Goal: Complete application form: Complete application form

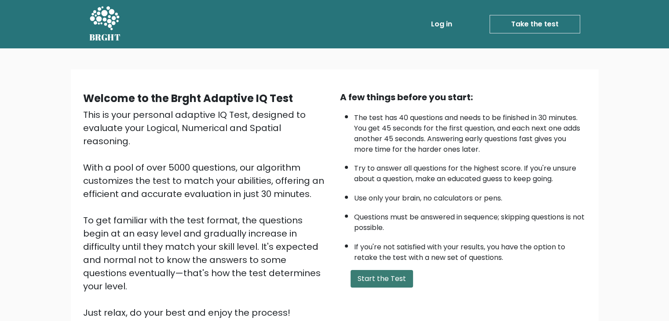
click at [376, 278] on button "Start the Test" at bounding box center [382, 279] width 62 height 18
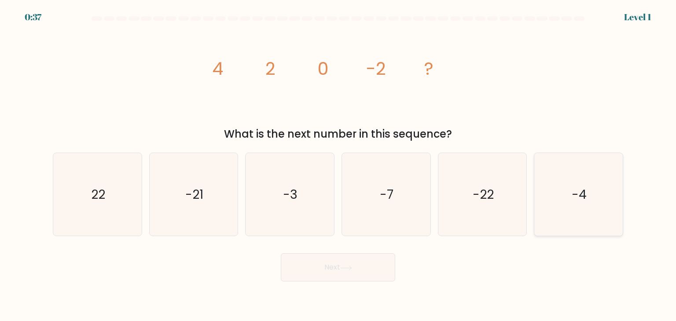
click at [566, 200] on icon "-4" at bounding box center [578, 194] width 83 height 83
click at [338, 165] on input "f. -4" at bounding box center [338, 163] width 0 height 4
radio input "true"
click at [361, 265] on button "Next" at bounding box center [338, 267] width 114 height 28
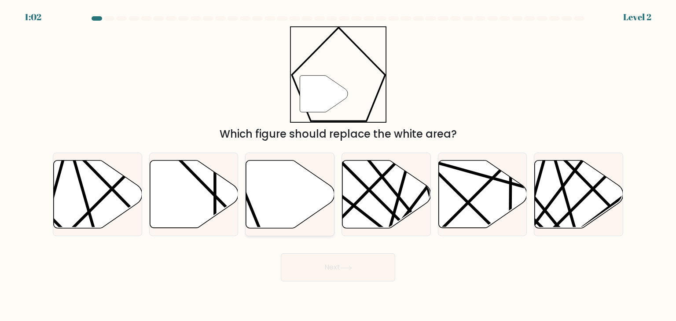
click at [273, 195] on icon at bounding box center [290, 195] width 88 height 68
click at [338, 165] on input "c." at bounding box center [338, 163] width 0 height 4
radio input "true"
click at [315, 264] on button "Next" at bounding box center [338, 267] width 114 height 28
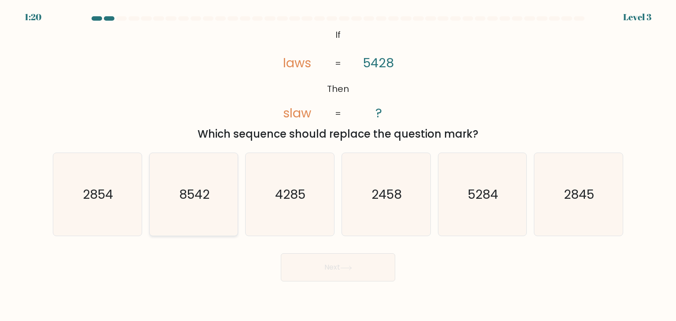
click at [195, 194] on text "8542" at bounding box center [194, 195] width 30 height 18
click at [338, 165] on input "b. 8542" at bounding box center [338, 163] width 0 height 4
radio input "true"
click at [311, 271] on button "Next" at bounding box center [338, 267] width 114 height 28
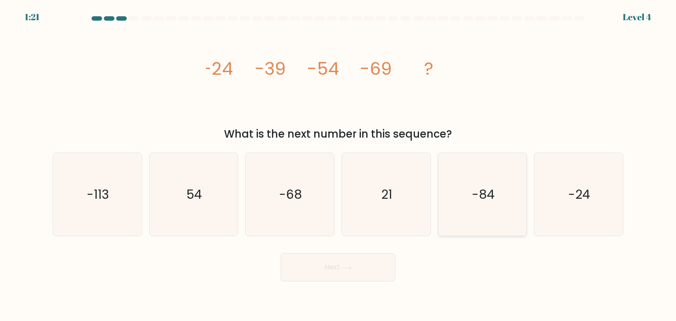
click at [468, 209] on icon "-84" at bounding box center [482, 194] width 83 height 83
click at [338, 165] on input "e. -84" at bounding box center [338, 163] width 0 height 4
radio input "true"
click at [348, 268] on icon at bounding box center [346, 268] width 11 height 4
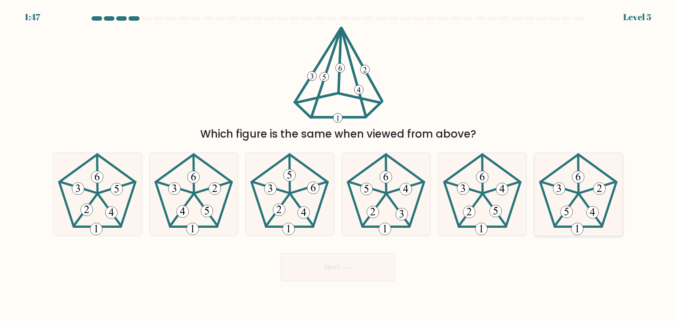
click at [570, 204] on 439 at bounding box center [566, 211] width 23 height 32
click at [338, 165] on input "f." at bounding box center [338, 163] width 0 height 4
radio input "true"
click at [350, 273] on button "Next" at bounding box center [338, 267] width 114 height 28
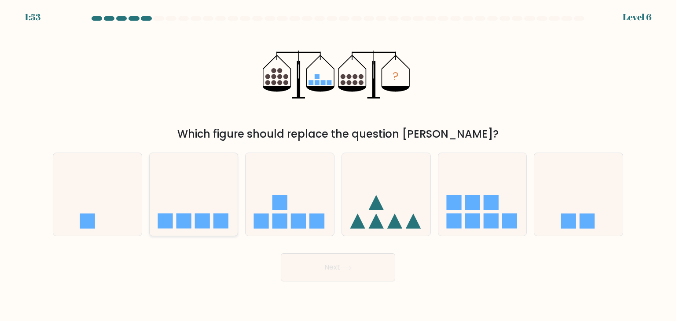
click at [216, 207] on icon at bounding box center [194, 194] width 88 height 73
click at [338, 165] on input "b." at bounding box center [338, 163] width 0 height 4
radio input "true"
click at [340, 272] on button "Next" at bounding box center [338, 267] width 114 height 28
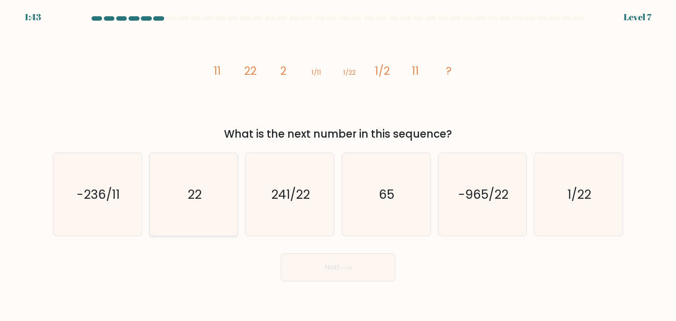
click at [191, 193] on text "22" at bounding box center [194, 195] width 14 height 18
click at [338, 165] on input "b. 22" at bounding box center [338, 163] width 0 height 4
radio input "true"
click at [308, 259] on button "Next" at bounding box center [338, 267] width 114 height 28
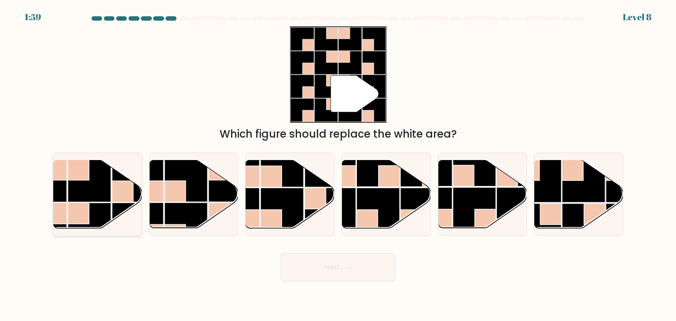
click at [81, 183] on rect at bounding box center [89, 180] width 43 height 43
click at [338, 165] on input "a." at bounding box center [338, 163] width 0 height 4
radio input "true"
click at [306, 266] on button "Next" at bounding box center [338, 267] width 114 height 28
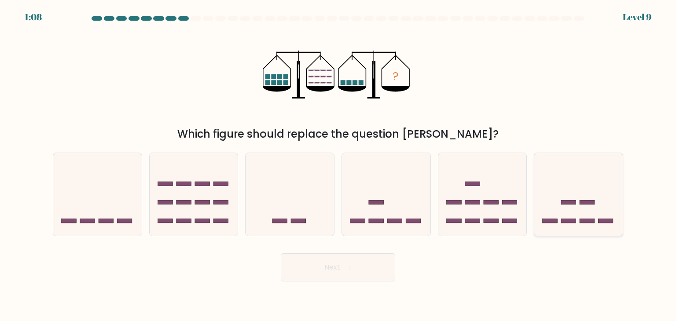
click at [601, 210] on icon at bounding box center [578, 194] width 88 height 73
click at [338, 165] on input "f." at bounding box center [338, 163] width 0 height 4
radio input "true"
click at [366, 267] on button "Next" at bounding box center [338, 267] width 114 height 28
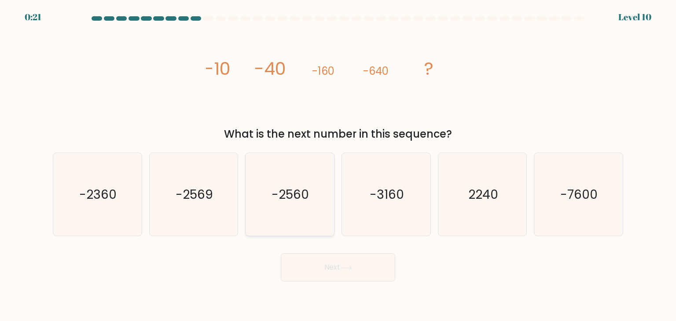
click at [305, 194] on text "-2560" at bounding box center [290, 195] width 37 height 18
click at [338, 165] on input "c. -2560" at bounding box center [338, 163] width 0 height 4
radio input "true"
click at [340, 263] on button "Next" at bounding box center [338, 267] width 114 height 28
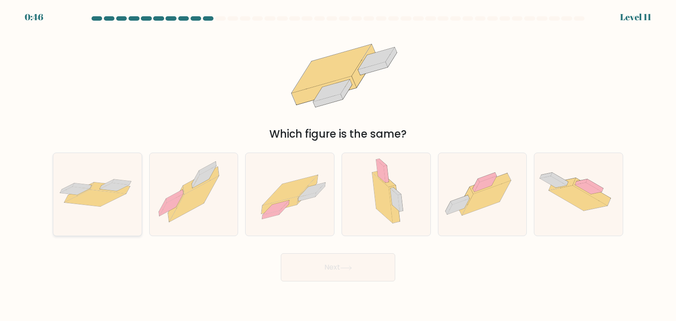
click at [97, 201] on icon at bounding box center [96, 198] width 62 height 17
click at [338, 165] on input "a." at bounding box center [338, 163] width 0 height 4
radio input "true"
click at [330, 269] on button "Next" at bounding box center [338, 267] width 114 height 28
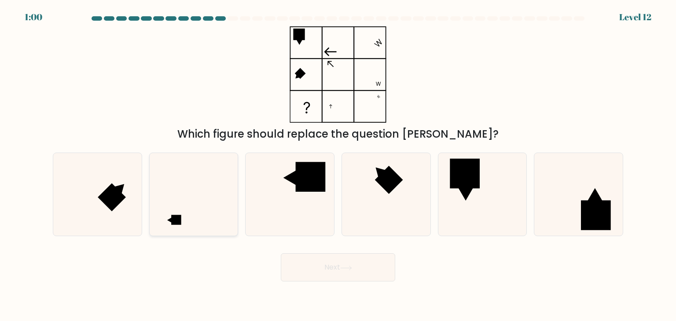
click at [190, 223] on icon at bounding box center [193, 194] width 83 height 83
click at [338, 165] on input "b." at bounding box center [338, 163] width 0 height 4
radio input "true"
click at [332, 264] on button "Next" at bounding box center [338, 267] width 114 height 28
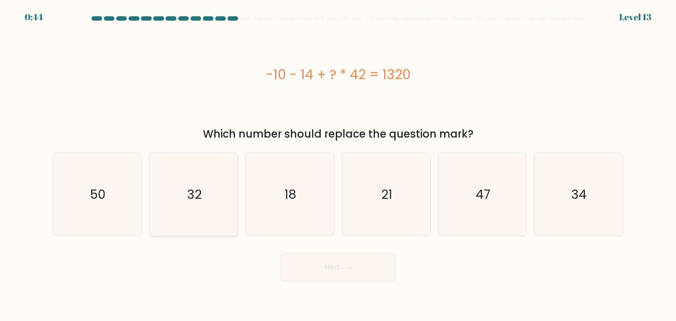
click at [197, 194] on text "32" at bounding box center [194, 195] width 15 height 18
click at [338, 165] on input "b. 32" at bounding box center [338, 163] width 0 height 4
radio input "true"
click at [337, 273] on button "Next" at bounding box center [338, 267] width 114 height 28
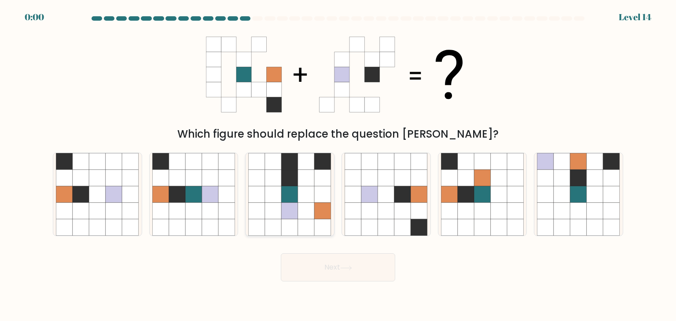
click at [283, 202] on icon at bounding box center [290, 194] width 17 height 17
click at [338, 165] on input "c." at bounding box center [338, 163] width 0 height 4
radio input "true"
click at [336, 278] on button "Next" at bounding box center [338, 267] width 114 height 28
click at [338, 278] on div "Next" at bounding box center [338, 264] width 581 height 35
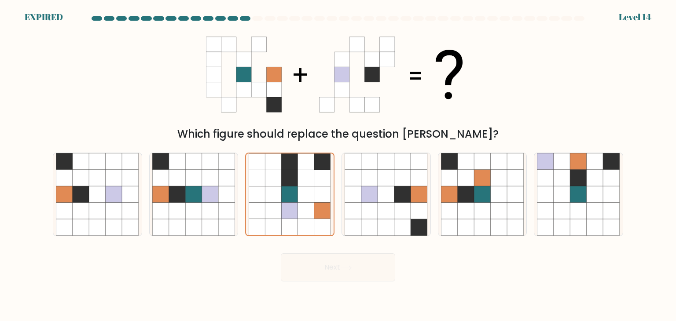
click at [338, 278] on div "Next" at bounding box center [338, 264] width 581 height 35
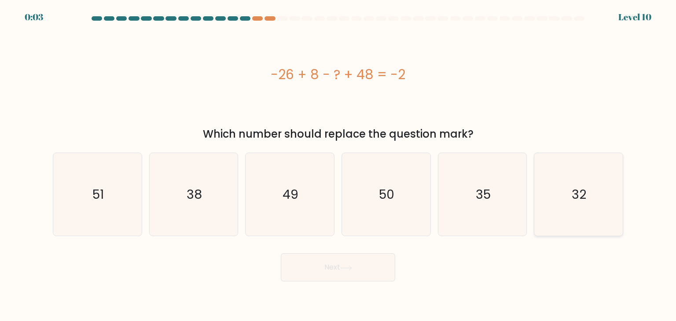
click at [595, 201] on icon "32" at bounding box center [578, 194] width 83 height 83
click at [338, 165] on input "f. 32" at bounding box center [338, 163] width 0 height 4
radio input "true"
click at [369, 269] on button "Next" at bounding box center [338, 267] width 114 height 28
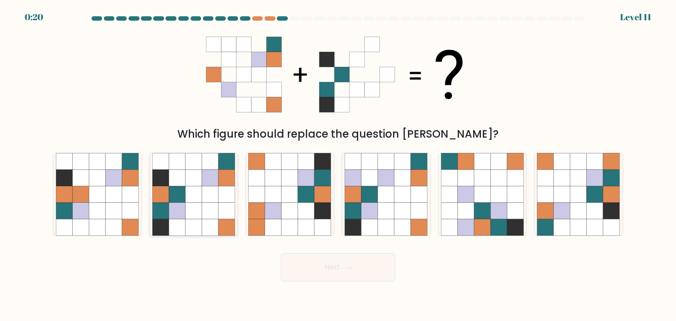
click at [205, 213] on icon at bounding box center [210, 211] width 17 height 17
click at [338, 165] on input "b." at bounding box center [338, 163] width 0 height 4
radio input "true"
click at [310, 272] on button "Next" at bounding box center [338, 267] width 114 height 28
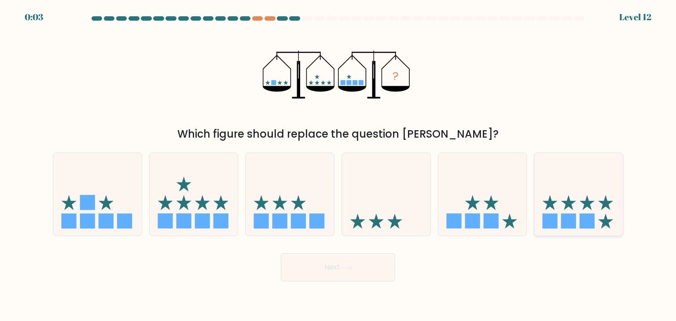
click at [567, 194] on icon at bounding box center [578, 194] width 88 height 73
click at [338, 165] on input "f." at bounding box center [338, 163] width 0 height 4
radio input "true"
click at [342, 270] on icon at bounding box center [346, 268] width 12 height 5
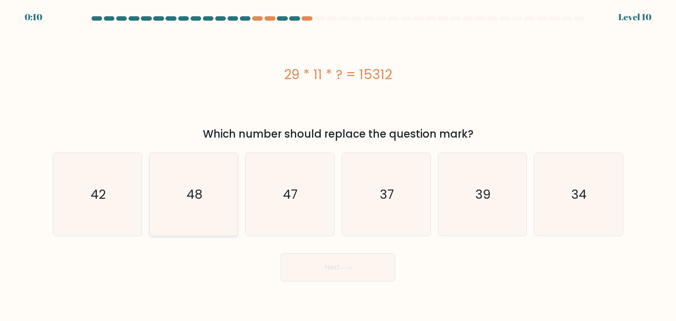
click at [208, 201] on icon "48" at bounding box center [193, 194] width 83 height 83
click at [338, 165] on input "b. 48" at bounding box center [338, 163] width 0 height 4
radio input "true"
click at [348, 271] on button "Next" at bounding box center [338, 267] width 114 height 28
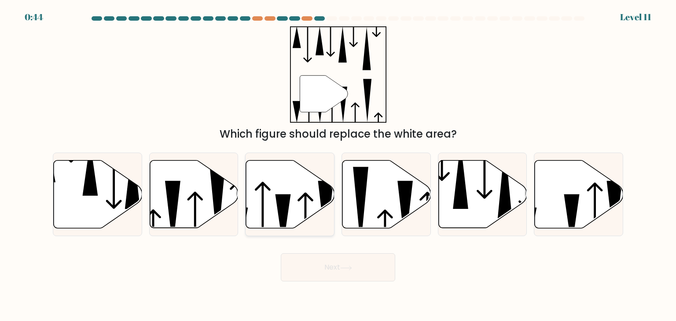
click at [277, 187] on icon at bounding box center [290, 195] width 88 height 68
click at [338, 165] on input "c." at bounding box center [338, 163] width 0 height 4
radio input "true"
click at [345, 268] on icon at bounding box center [346, 268] width 12 height 5
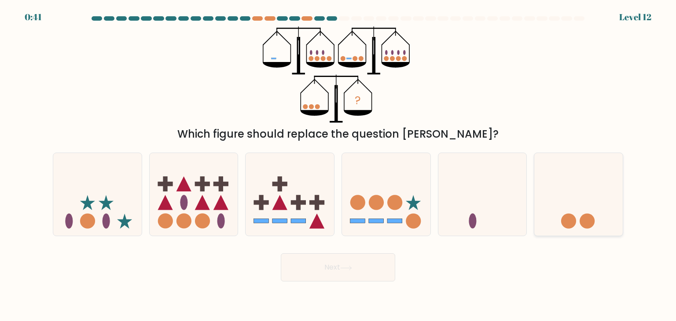
click at [565, 197] on icon at bounding box center [578, 194] width 88 height 73
click at [338, 165] on input "f." at bounding box center [338, 163] width 0 height 4
radio input "true"
click at [406, 169] on icon at bounding box center [386, 194] width 88 height 73
click at [338, 165] on input "d." at bounding box center [338, 163] width 0 height 4
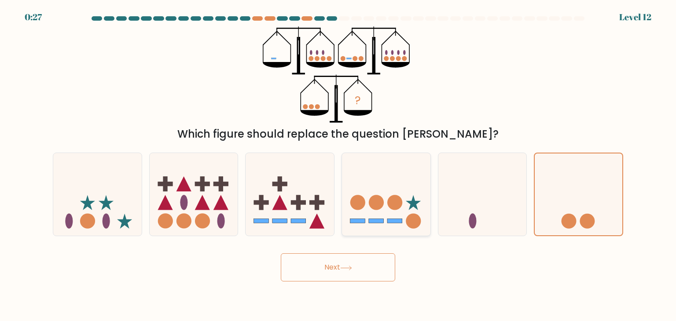
radio input "true"
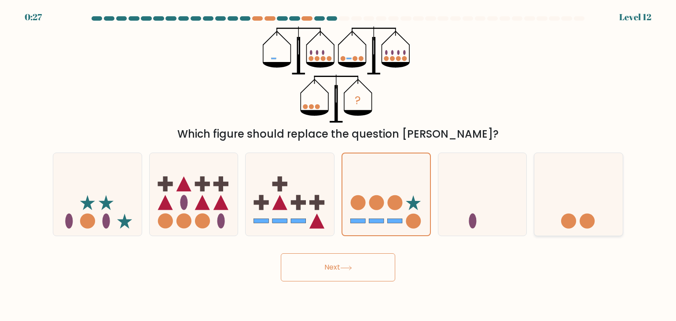
click at [549, 190] on icon at bounding box center [578, 194] width 88 height 73
click at [338, 165] on input "f." at bounding box center [338, 163] width 0 height 4
radio input "true"
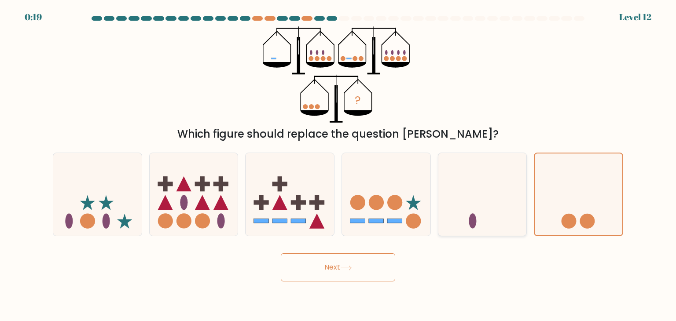
click at [482, 185] on icon at bounding box center [482, 194] width 88 height 73
click at [338, 165] on input "e." at bounding box center [338, 163] width 0 height 4
radio input "true"
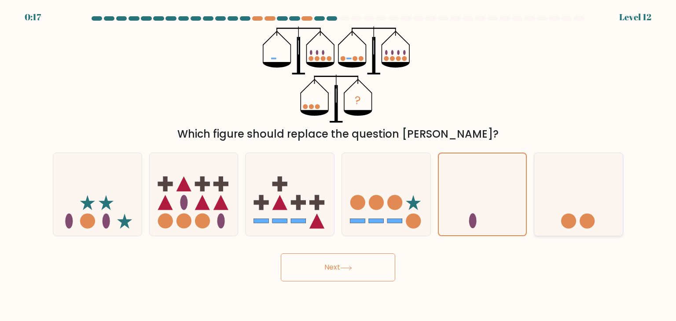
click at [551, 174] on icon at bounding box center [578, 194] width 88 height 73
click at [338, 165] on input "f." at bounding box center [338, 163] width 0 height 4
radio input "true"
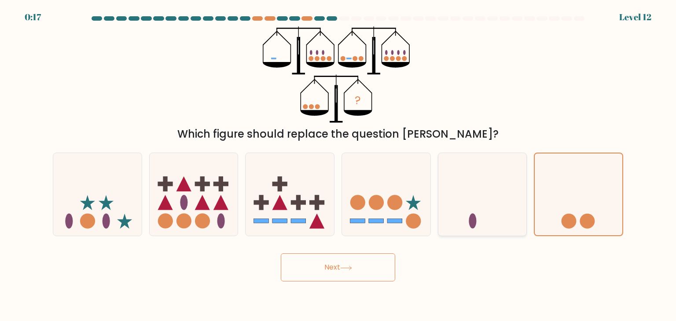
click at [494, 189] on icon at bounding box center [482, 194] width 88 height 73
click at [338, 165] on input "e." at bounding box center [338, 163] width 0 height 4
radio input "true"
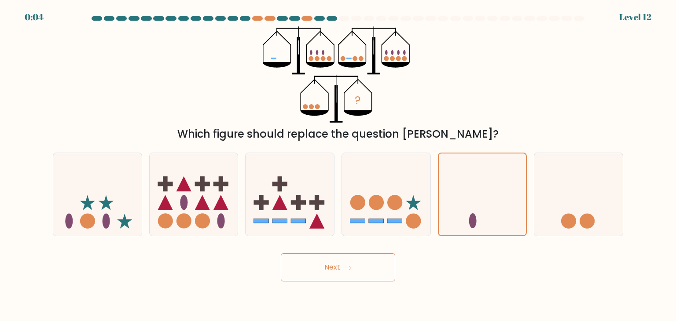
click at [355, 265] on button "Next" at bounding box center [338, 267] width 114 height 28
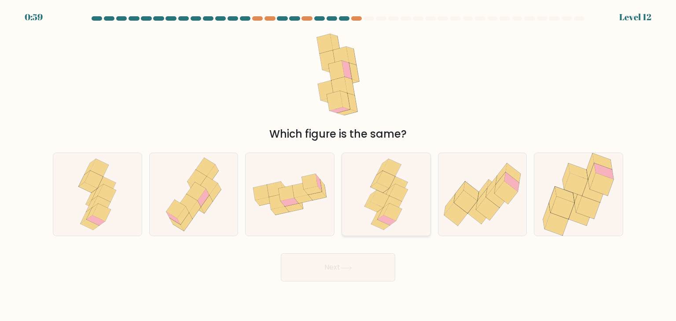
click at [403, 190] on icon at bounding box center [398, 192] width 18 height 17
click at [338, 165] on input "d." at bounding box center [338, 163] width 0 height 4
radio input "true"
click at [368, 268] on button "Next" at bounding box center [338, 267] width 114 height 28
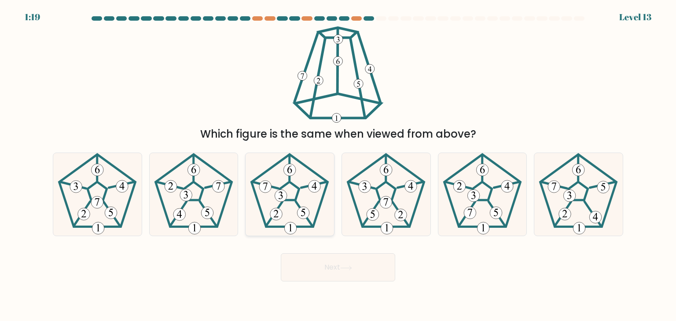
click at [289, 187] on icon at bounding box center [289, 194] width 83 height 83
click at [338, 165] on input "c." at bounding box center [338, 163] width 0 height 4
radio input "true"
click at [323, 274] on button "Next" at bounding box center [338, 267] width 114 height 28
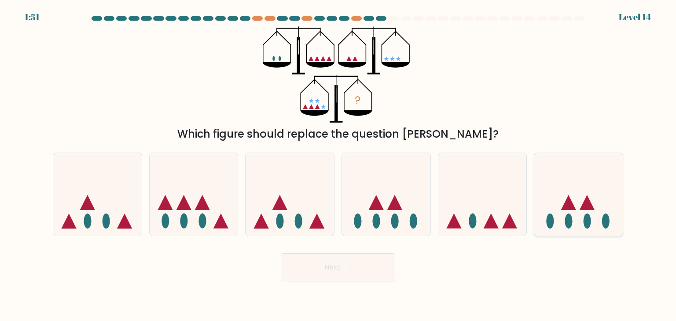
click at [582, 190] on icon at bounding box center [578, 194] width 88 height 73
click at [338, 165] on input "f." at bounding box center [338, 163] width 0 height 4
radio input "true"
click at [110, 205] on icon at bounding box center [97, 194] width 88 height 73
click at [338, 165] on input "a." at bounding box center [338, 163] width 0 height 4
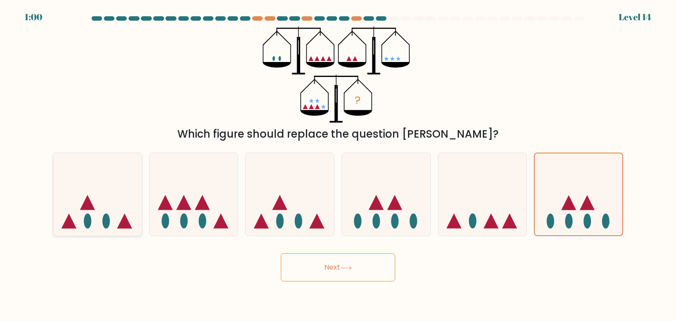
radio input "true"
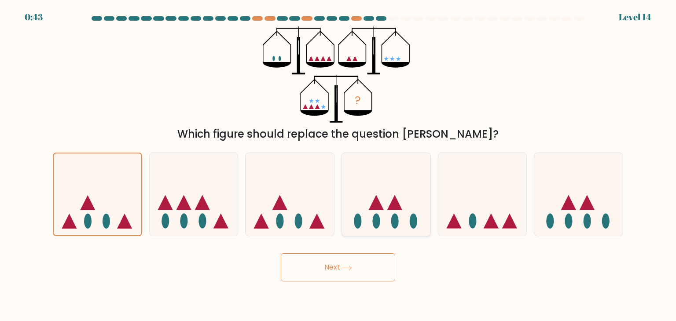
click at [391, 212] on icon at bounding box center [386, 194] width 88 height 73
click at [338, 165] on input "d." at bounding box center [338, 163] width 0 height 4
radio input "true"
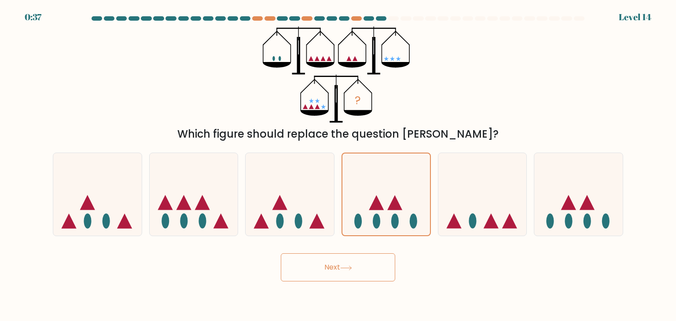
click at [350, 270] on icon at bounding box center [346, 268] width 12 height 5
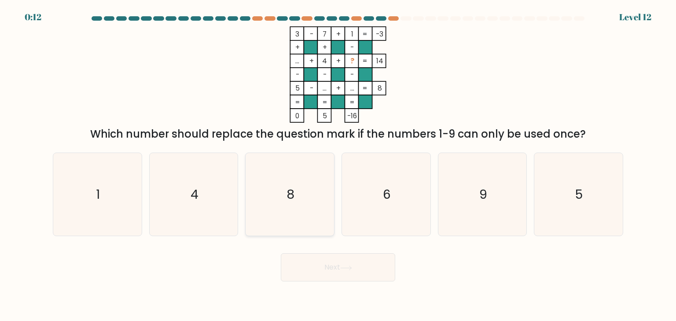
click at [288, 203] on text "8" at bounding box center [291, 195] width 8 height 18
click at [338, 165] on input "c. 8" at bounding box center [338, 163] width 0 height 4
radio input "true"
click at [327, 263] on button "Next" at bounding box center [338, 267] width 114 height 28
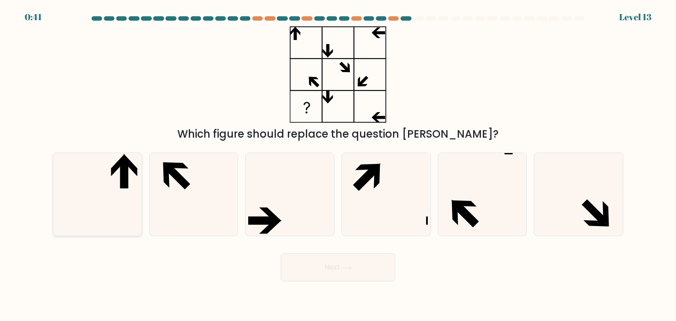
click at [117, 177] on icon at bounding box center [97, 194] width 83 height 83
click at [338, 165] on input "a." at bounding box center [338, 163] width 0 height 4
radio input "true"
click at [311, 270] on button "Next" at bounding box center [338, 267] width 114 height 28
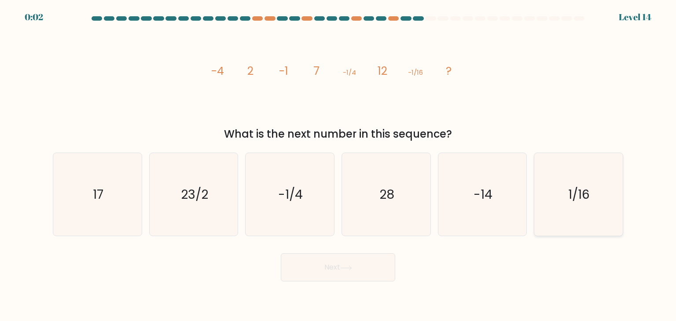
click at [560, 206] on icon "1/16" at bounding box center [578, 194] width 83 height 83
click at [338, 165] on input "f. 1/16" at bounding box center [338, 163] width 0 height 4
radio input "true"
click at [332, 206] on div "-1/4" at bounding box center [289, 195] width 89 height 84
click at [338, 165] on input "c. -1/4" at bounding box center [338, 163] width 0 height 4
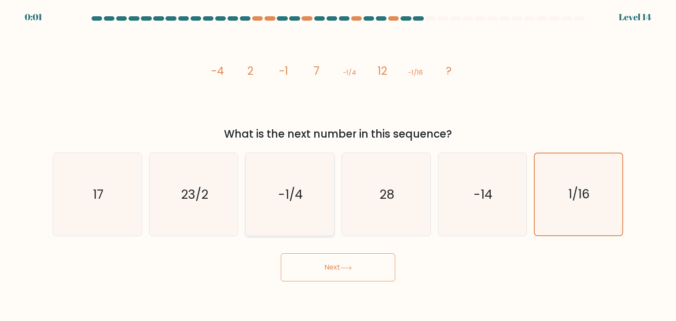
radio input "true"
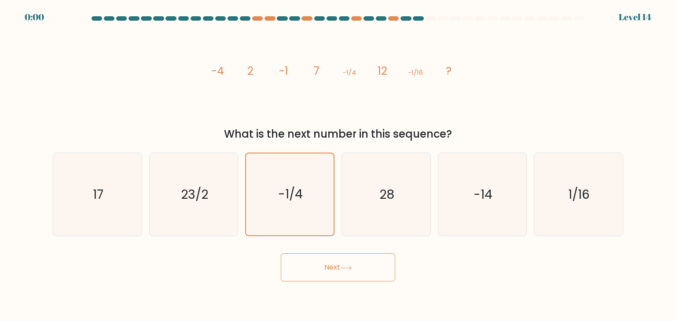
drag, startPoint x: 355, startPoint y: 284, endPoint x: 360, endPoint y: 280, distance: 7.0
click at [355, 283] on body "0:00 Level 14" at bounding box center [338, 160] width 676 height 321
click at [362, 278] on button "Next" at bounding box center [338, 267] width 114 height 28
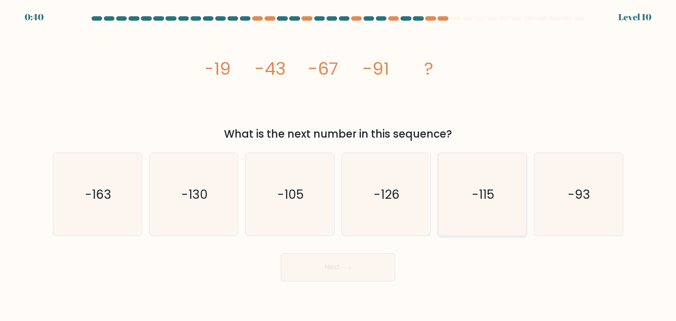
click at [491, 201] on text "-115" at bounding box center [483, 195] width 22 height 18
click at [338, 165] on input "e. -115" at bounding box center [338, 163] width 0 height 4
radio input "true"
click at [369, 271] on button "Next" at bounding box center [338, 267] width 114 height 28
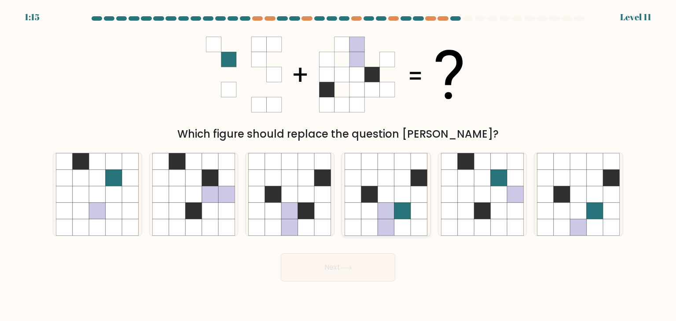
click at [403, 218] on icon at bounding box center [402, 211] width 17 height 17
click at [338, 165] on input "d." at bounding box center [338, 163] width 0 height 4
radio input "true"
click at [370, 267] on button "Next" at bounding box center [338, 267] width 114 height 28
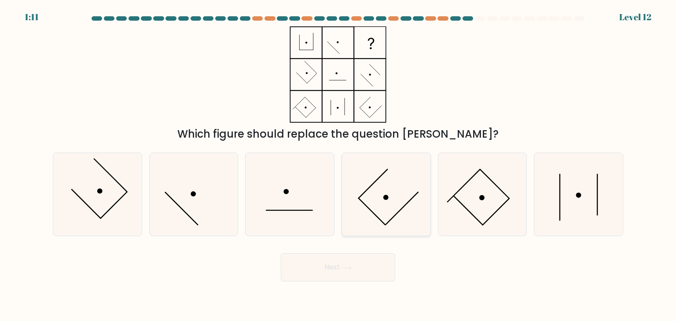
click at [383, 189] on icon at bounding box center [385, 194] width 83 height 83
click at [338, 165] on input "d." at bounding box center [338, 163] width 0 height 4
radio input "true"
click at [383, 189] on icon at bounding box center [386, 195] width 82 height 82
click at [338, 165] on input "d." at bounding box center [338, 163] width 0 height 4
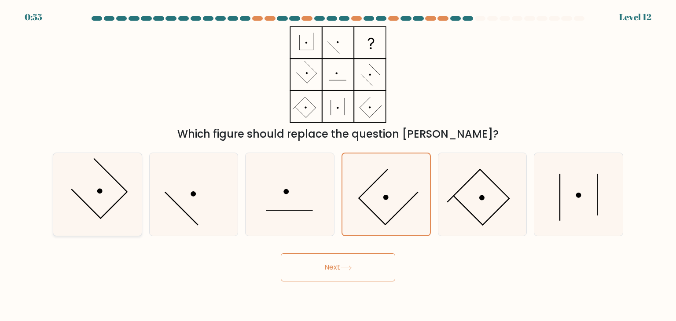
click at [100, 192] on circle at bounding box center [99, 190] width 7 height 7
click at [338, 165] on input "a." at bounding box center [338, 163] width 0 height 4
radio input "true"
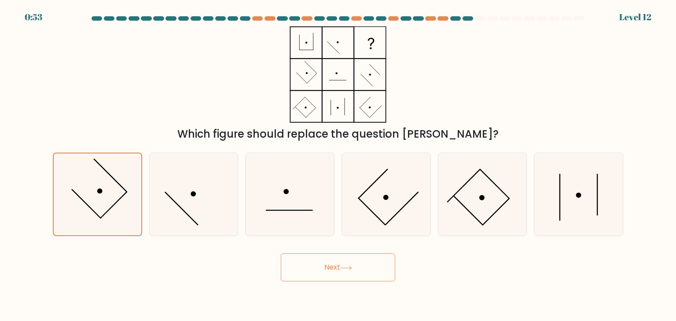
click at [322, 269] on button "Next" at bounding box center [338, 267] width 114 height 28
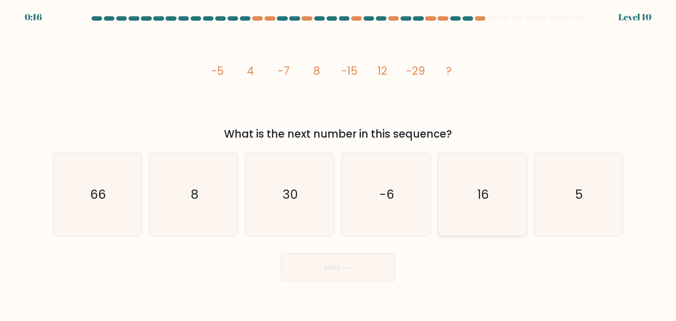
click at [480, 200] on text "16" at bounding box center [483, 195] width 12 height 18
click at [338, 165] on input "e. 16" at bounding box center [338, 163] width 0 height 4
radio input "true"
click at [371, 266] on button "Next" at bounding box center [338, 267] width 114 height 28
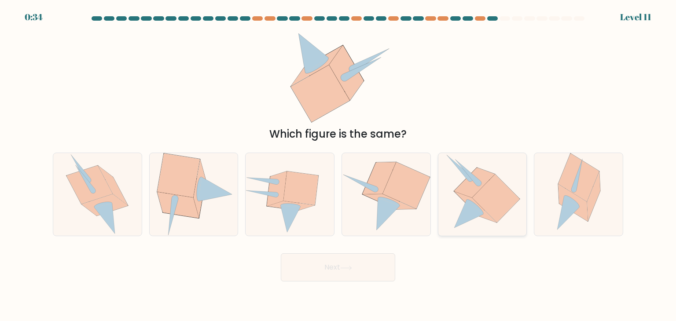
click at [497, 189] on icon at bounding box center [496, 199] width 48 height 48
click at [338, 165] on input "e." at bounding box center [338, 163] width 0 height 4
radio input "true"
click at [497, 189] on icon at bounding box center [495, 199] width 47 height 48
click at [338, 165] on input "e." at bounding box center [338, 163] width 0 height 4
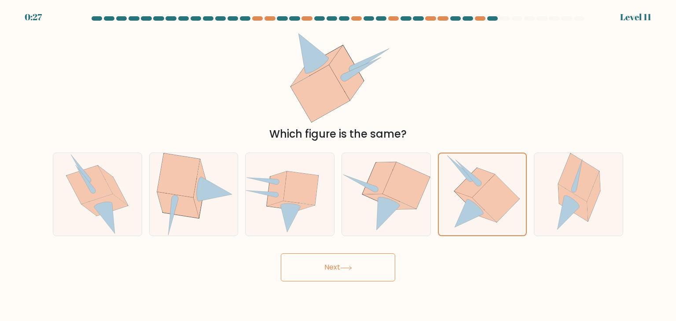
click at [352, 266] on icon at bounding box center [346, 268] width 12 height 5
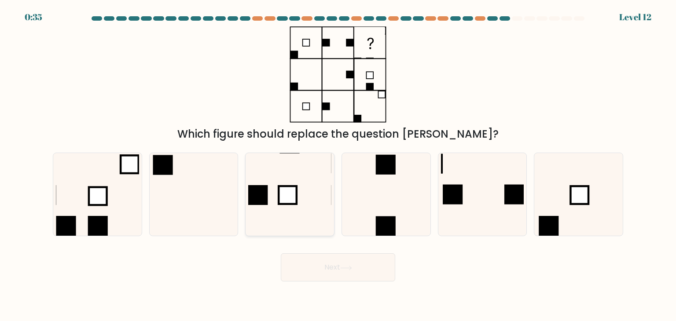
click at [289, 201] on rect at bounding box center [288, 195] width 18 height 18
click at [338, 165] on input "c." at bounding box center [338, 163] width 0 height 4
radio input "true"
click at [568, 197] on icon at bounding box center [578, 194] width 83 height 83
click at [338, 165] on input "f." at bounding box center [338, 163] width 0 height 4
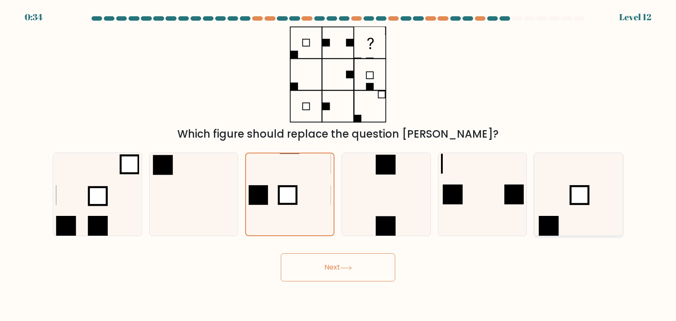
radio input "true"
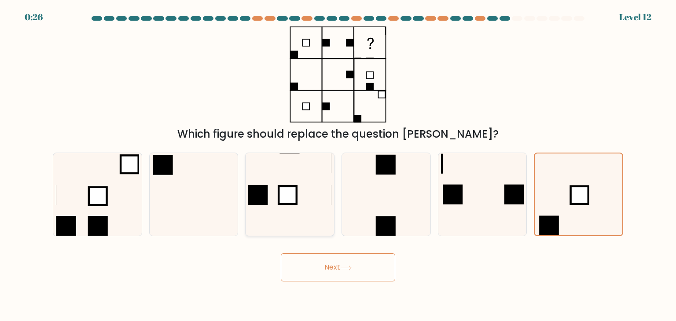
click at [275, 184] on icon at bounding box center [289, 194] width 83 height 83
click at [338, 165] on input "c." at bounding box center [338, 163] width 0 height 4
radio input "true"
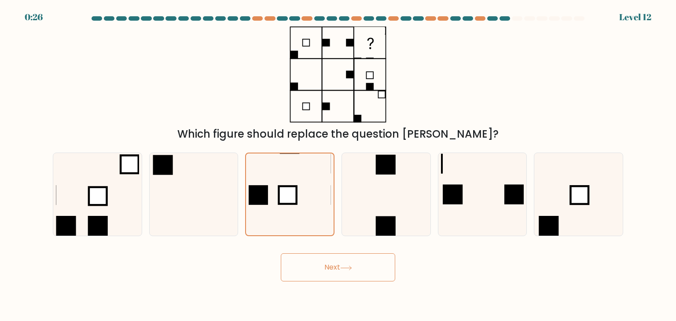
click at [336, 273] on button "Next" at bounding box center [338, 267] width 114 height 28
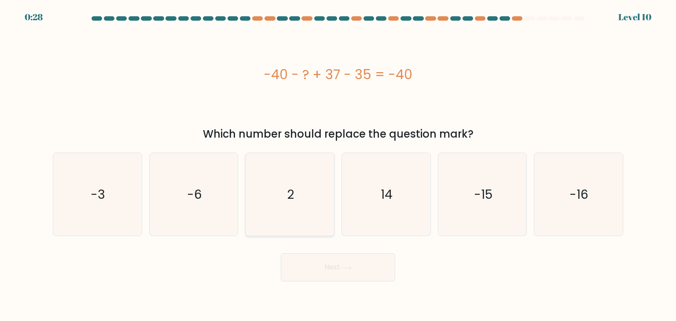
click at [288, 200] on text "2" at bounding box center [290, 195] width 7 height 18
click at [338, 165] on input "c. 2" at bounding box center [338, 163] width 0 height 4
radio input "true"
click at [312, 267] on button "Next" at bounding box center [338, 267] width 114 height 28
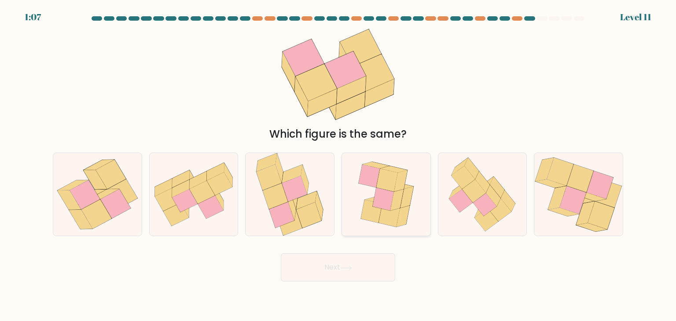
click at [387, 186] on icon at bounding box center [386, 180] width 21 height 23
click at [338, 165] on input "d." at bounding box center [338, 163] width 0 height 4
radio input "true"
click at [344, 267] on icon at bounding box center [346, 268] width 12 height 5
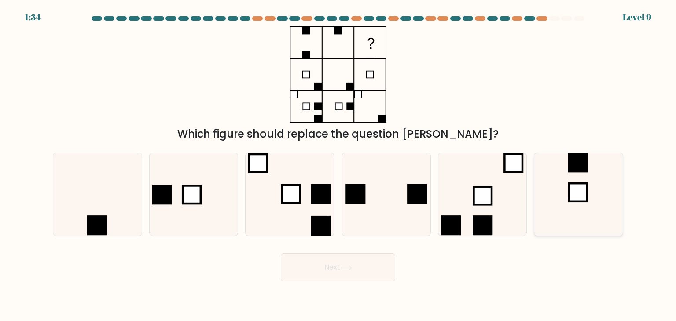
click at [584, 165] on rect at bounding box center [578, 163] width 20 height 20
click at [338, 165] on input "f." at bounding box center [338, 163] width 0 height 4
radio input "true"
click at [189, 203] on rect at bounding box center [192, 195] width 18 height 18
click at [338, 165] on input "b." at bounding box center [338, 163] width 0 height 4
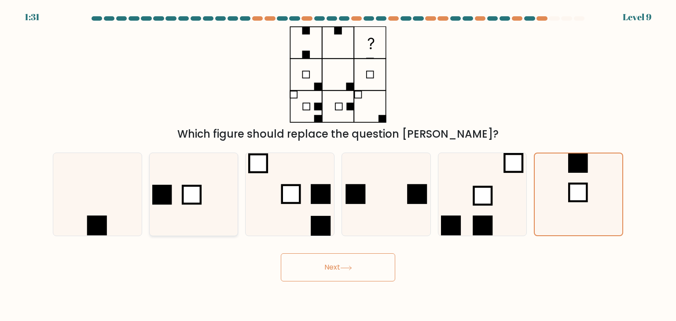
radio input "true"
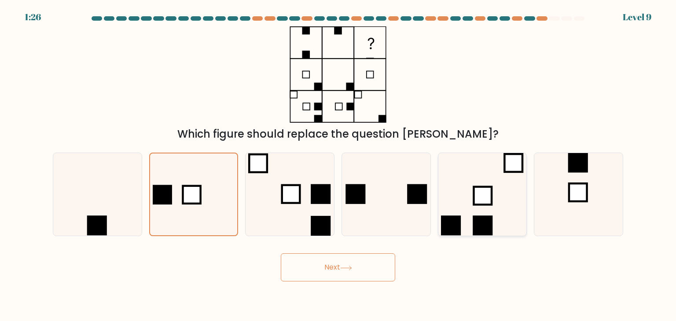
click at [471, 226] on icon at bounding box center [482, 194] width 83 height 83
click at [338, 165] on input "e." at bounding box center [338, 163] width 0 height 4
radio input "true"
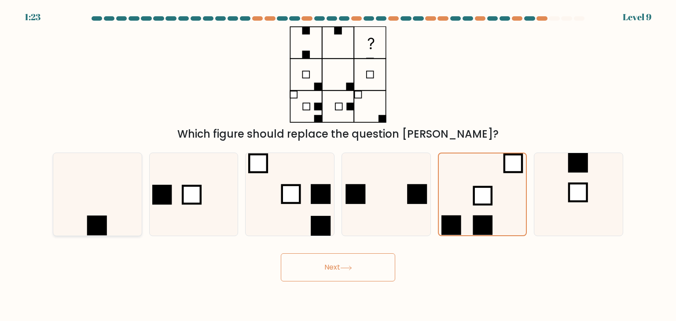
click at [130, 233] on icon at bounding box center [97, 194] width 83 height 83
click at [338, 165] on input "a." at bounding box center [338, 163] width 0 height 4
radio input "true"
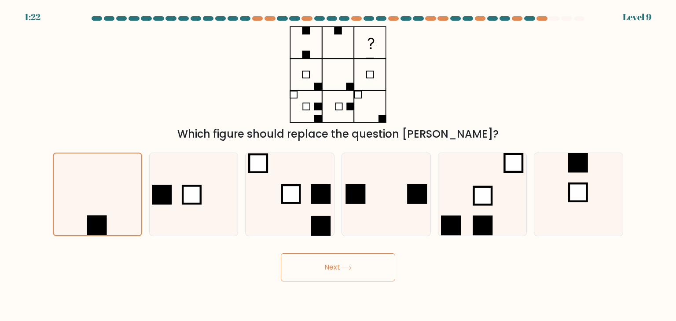
click at [334, 273] on button "Next" at bounding box center [338, 267] width 114 height 28
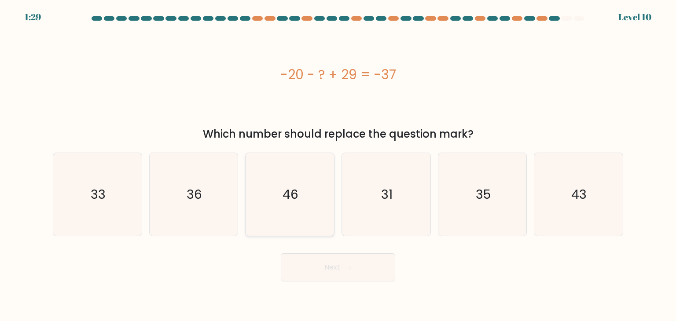
click at [304, 192] on icon "46" at bounding box center [289, 194] width 83 height 83
click at [338, 165] on input "c. 46" at bounding box center [338, 163] width 0 height 4
radio input "true"
click at [361, 263] on button "Next" at bounding box center [338, 267] width 114 height 28
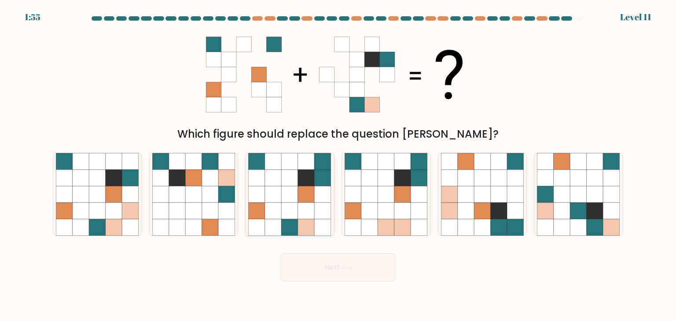
click at [303, 205] on icon at bounding box center [306, 211] width 17 height 17
click at [338, 165] on input "c." at bounding box center [338, 163] width 0 height 4
radio input "true"
click at [345, 266] on icon at bounding box center [346, 268] width 12 height 5
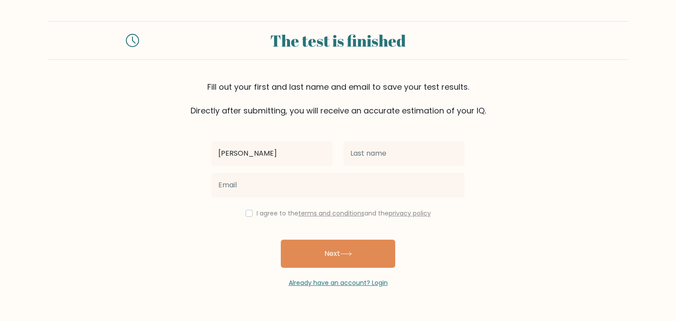
type input "[PERSON_NAME]"
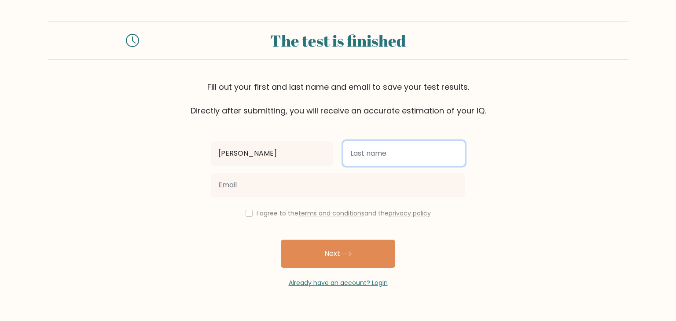
click at [385, 157] on input "text" at bounding box center [403, 153] width 121 height 25
type input "[PERSON_NAME]"
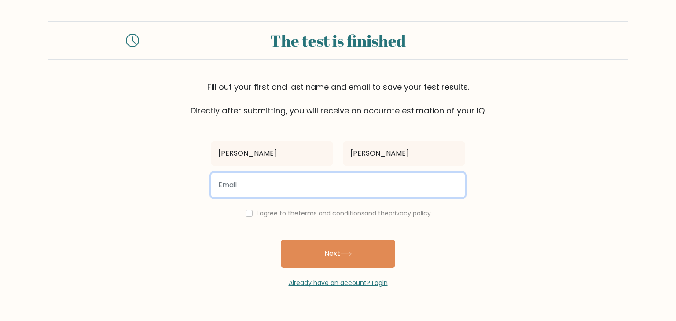
click at [275, 190] on input "email" at bounding box center [337, 185] width 253 height 25
type input "rastyjsarte@gmail.com"
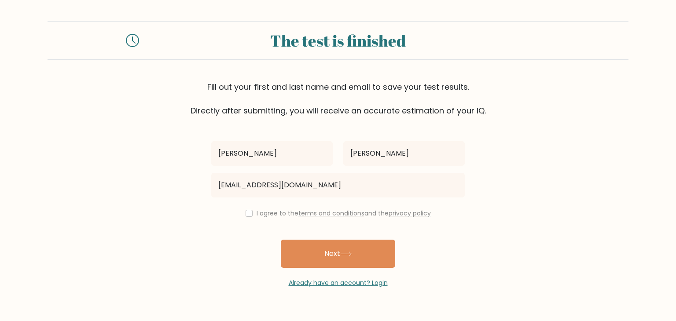
click at [240, 212] on div "I agree to the terms and conditions and the privacy policy" at bounding box center [338, 213] width 264 height 11
click at [249, 215] on input "checkbox" at bounding box center [248, 213] width 7 height 7
checkbox input "true"
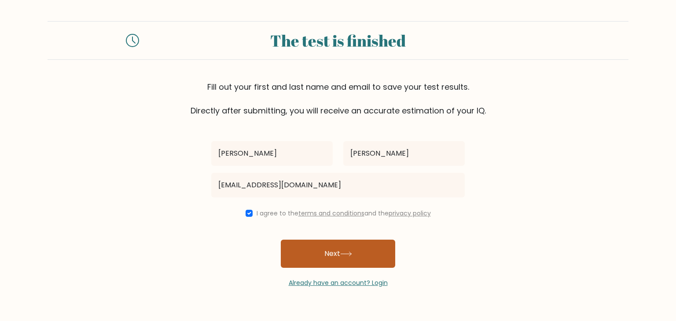
click at [305, 249] on button "Next" at bounding box center [338, 254] width 114 height 28
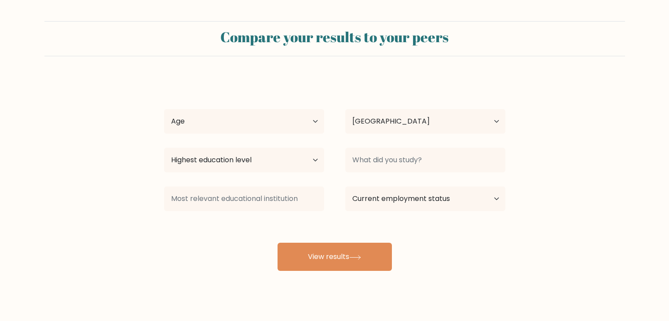
select select "PH"
click at [394, 121] on select "Country [GEOGRAPHIC_DATA] [GEOGRAPHIC_DATA] [GEOGRAPHIC_DATA] [US_STATE] [GEOGR…" at bounding box center [425, 121] width 160 height 25
click at [268, 120] on select "Age Under [DEMOGRAPHIC_DATA] [DEMOGRAPHIC_DATA] [DEMOGRAPHIC_DATA] [DEMOGRAPHIC…" at bounding box center [244, 121] width 160 height 25
select select "18_24"
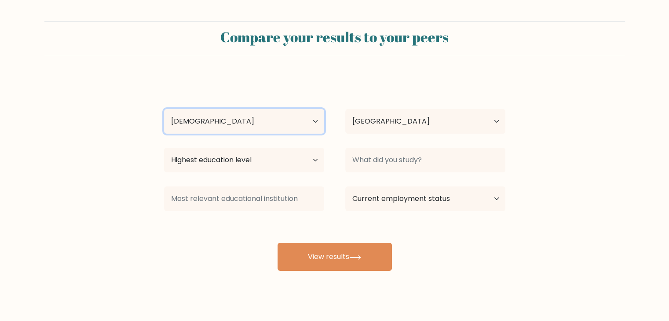
click at [164, 109] on select "Age Under [DEMOGRAPHIC_DATA] [DEMOGRAPHIC_DATA] [DEMOGRAPHIC_DATA] [DEMOGRAPHIC…" at bounding box center [244, 121] width 160 height 25
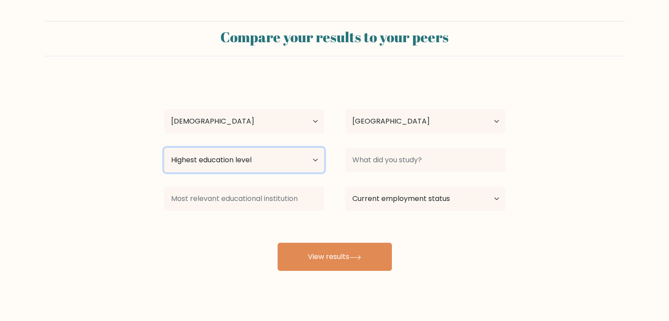
click at [229, 162] on select "Highest education level No schooling Primary Lower Secondary Upper Secondary Oc…" at bounding box center [244, 160] width 160 height 25
click at [164, 148] on select "Highest education level No schooling Primary Lower Secondary Upper Secondary Oc…" at bounding box center [244, 160] width 160 height 25
click at [214, 157] on select "Highest education level No schooling Primary Lower Secondary Upper Secondary Oc…" at bounding box center [244, 160] width 160 height 25
select select "bachelors_degree"
click at [164, 148] on select "Highest education level No schooling Primary Lower Secondary Upper Secondary Oc…" at bounding box center [244, 160] width 160 height 25
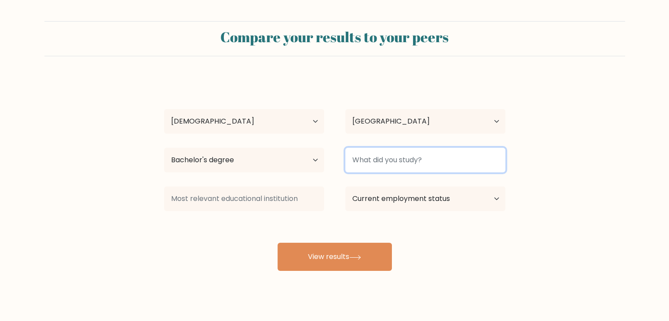
click at [378, 165] on input at bounding box center [425, 160] width 160 height 25
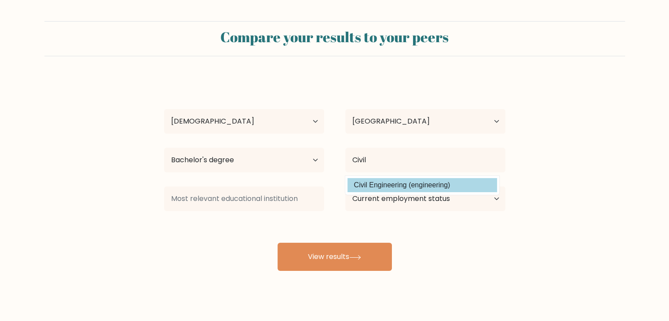
click at [390, 185] on option "Civil Engineering (engineering)" at bounding box center [423, 185] width 150 height 14
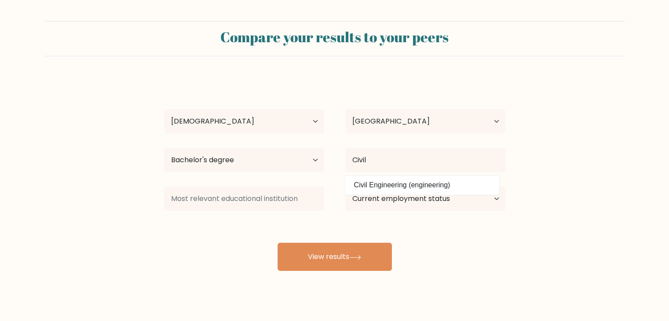
type input "Civil Engineering"
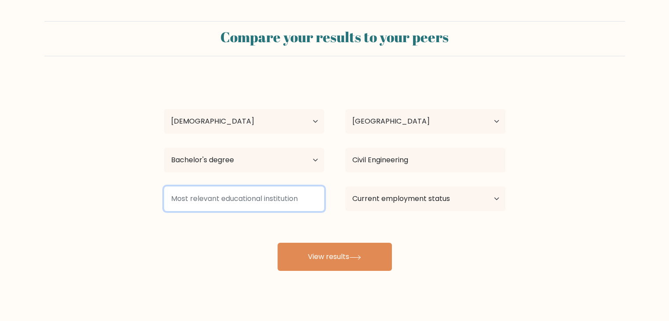
click at [204, 199] on input at bounding box center [244, 199] width 160 height 25
type input "M"
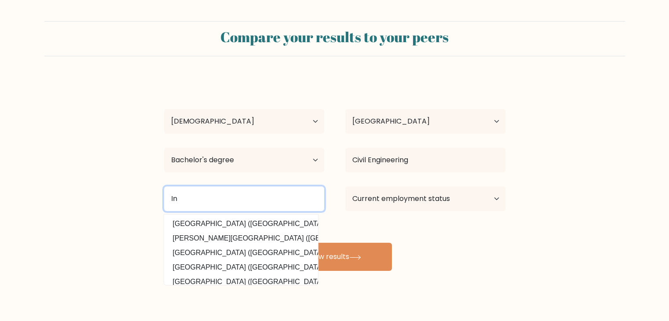
type input "I"
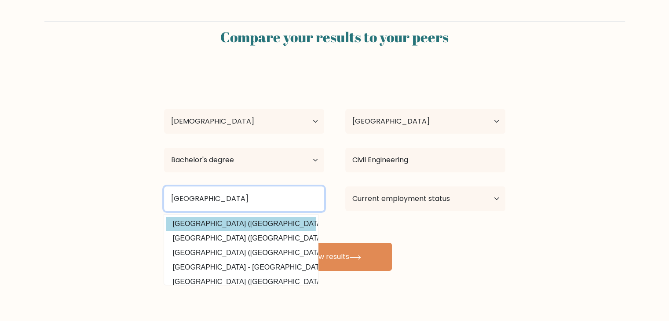
type input "[GEOGRAPHIC_DATA]"
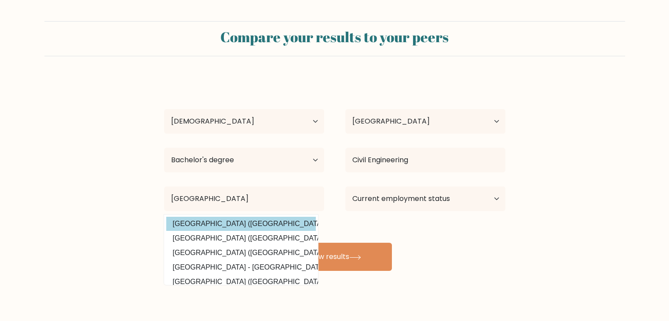
click at [262, 219] on option "University of Southern Mindanao (Philippines)" at bounding box center [241, 224] width 150 height 14
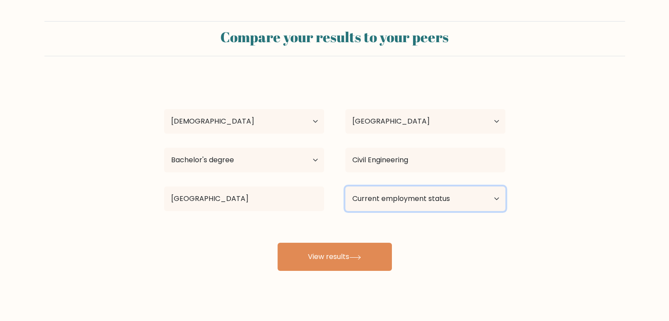
click at [371, 196] on select "Current employment status Employed Student Retired Other / prefer not to answer" at bounding box center [425, 199] width 160 height 25
click at [345, 187] on select "Current employment status Employed Student Retired Other / prefer not to answer" at bounding box center [425, 199] width 160 height 25
click at [389, 203] on select "Current employment status Employed Student Retired Other / prefer not to answer" at bounding box center [425, 199] width 160 height 25
select select "other"
click at [345, 187] on select "Current employment status Employed Student Retired Other / prefer not to answer" at bounding box center [425, 199] width 160 height 25
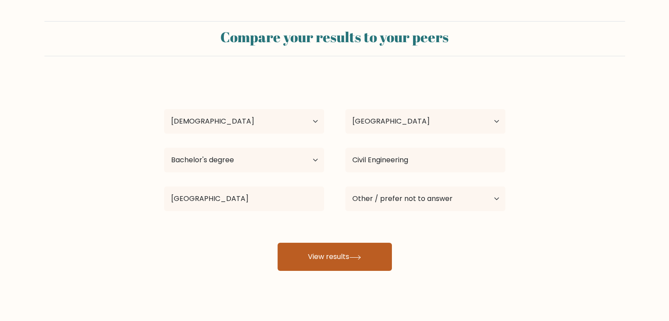
click at [357, 261] on button "View results" at bounding box center [335, 257] width 114 height 28
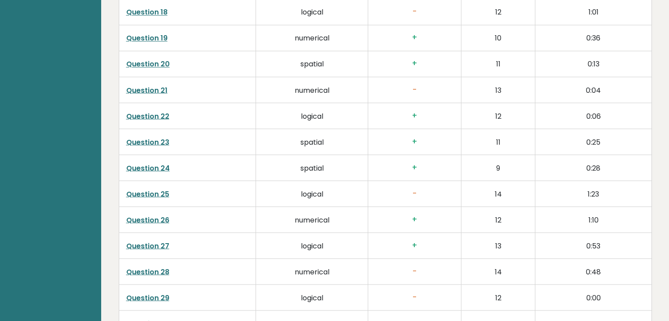
scroll to position [1588, 0]
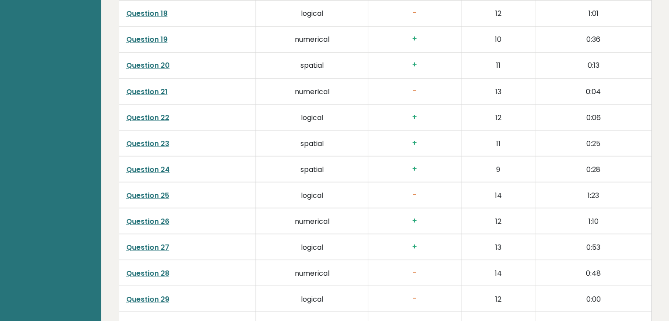
click at [151, 190] on link "Question 25" at bounding box center [147, 195] width 43 height 10
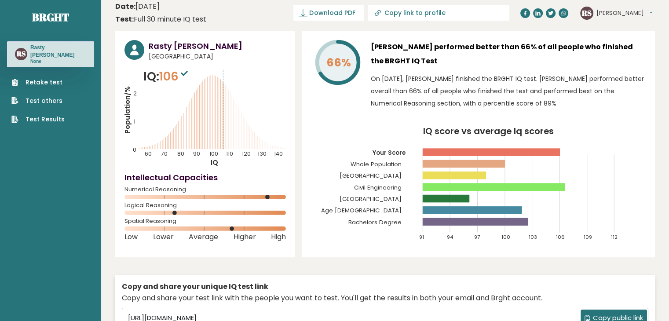
scroll to position [0, 0]
